Goal: Navigation & Orientation: Find specific page/section

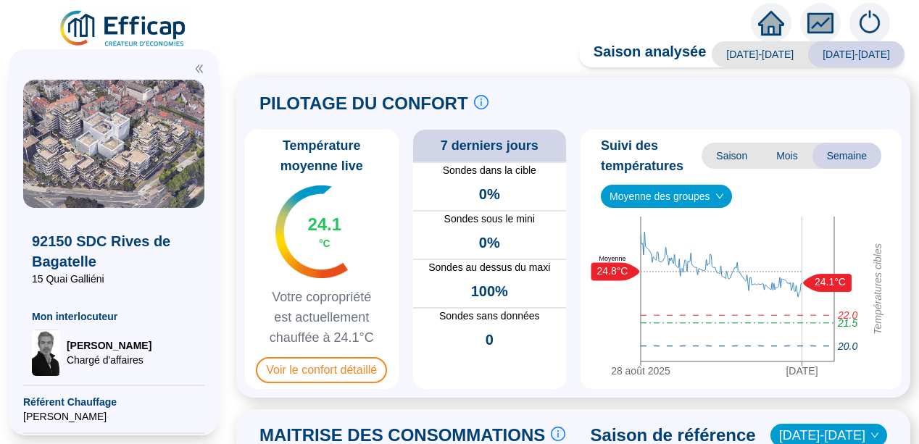
click at [822, 22] on icon "fund" at bounding box center [821, 23] width 22 height 17
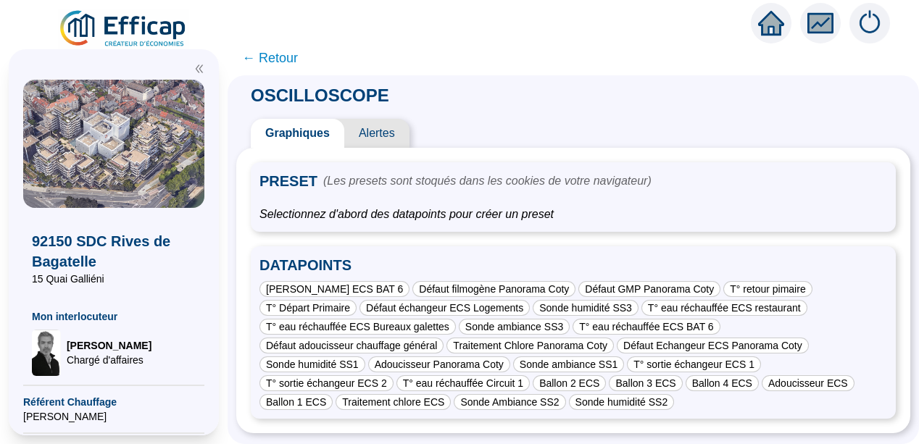
click at [382, 135] on span "Alertes" at bounding box center [376, 133] width 65 height 29
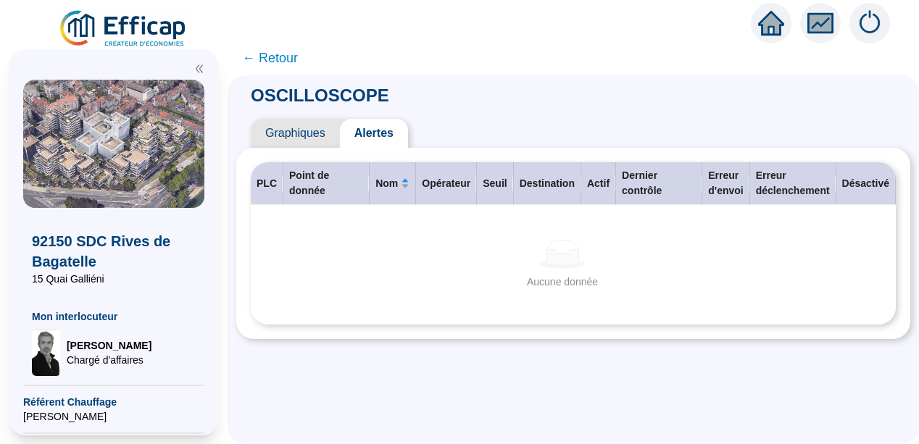
click at [307, 141] on span "Graphiques" at bounding box center [295, 133] width 89 height 29
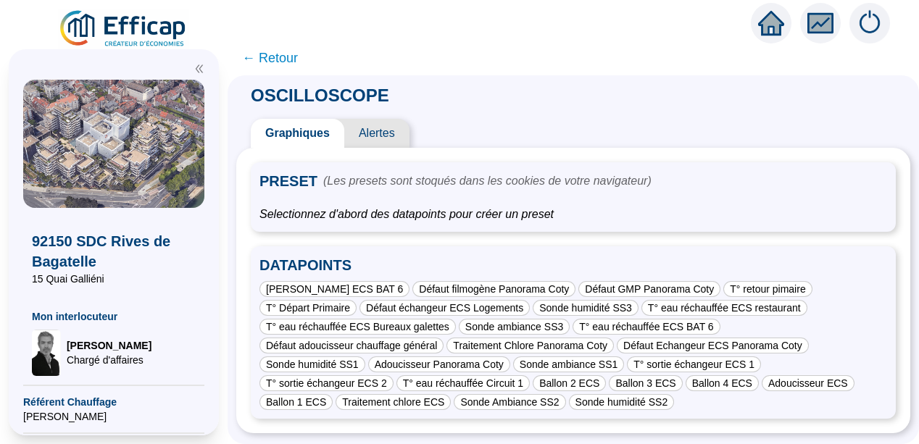
click at [374, 131] on span "Alertes" at bounding box center [376, 133] width 65 height 29
click at [383, 130] on span "Alertes" at bounding box center [376, 133] width 65 height 29
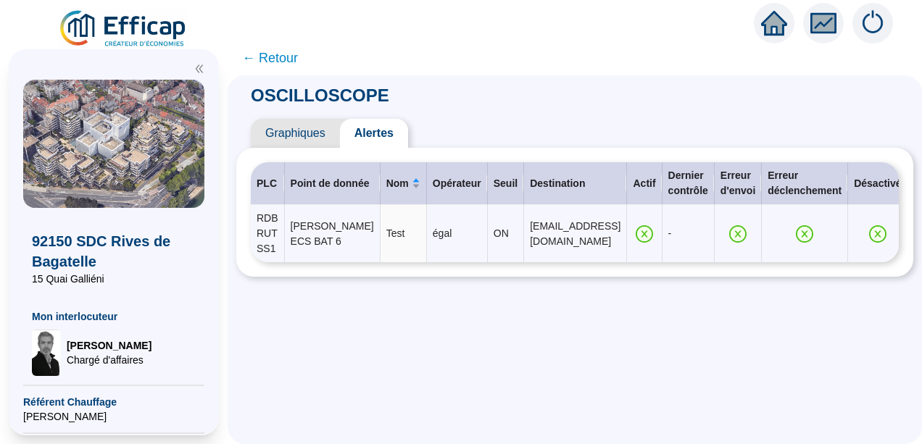
click at [312, 131] on span "Graphiques" at bounding box center [295, 133] width 89 height 29
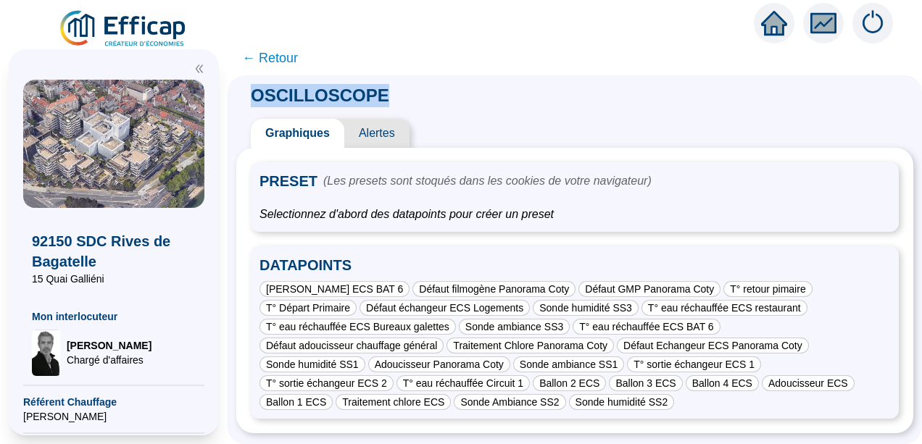
drag, startPoint x: 262, startPoint y: 94, endPoint x: 403, endPoint y: 79, distance: 142.2
click at [403, 79] on div "OSCILLOSCOPE Graphiques Alertes PRESET (Les presets sont stoqués dans les cooki…" at bounding box center [575, 259] width 695 height 369
drag, startPoint x: 403, startPoint y: 79, endPoint x: 669, endPoint y: 120, distance: 269.2
click at [669, 120] on div "Graphiques Alertes" at bounding box center [574, 133] width 677 height 29
